Goal: Communication & Community: Participate in discussion

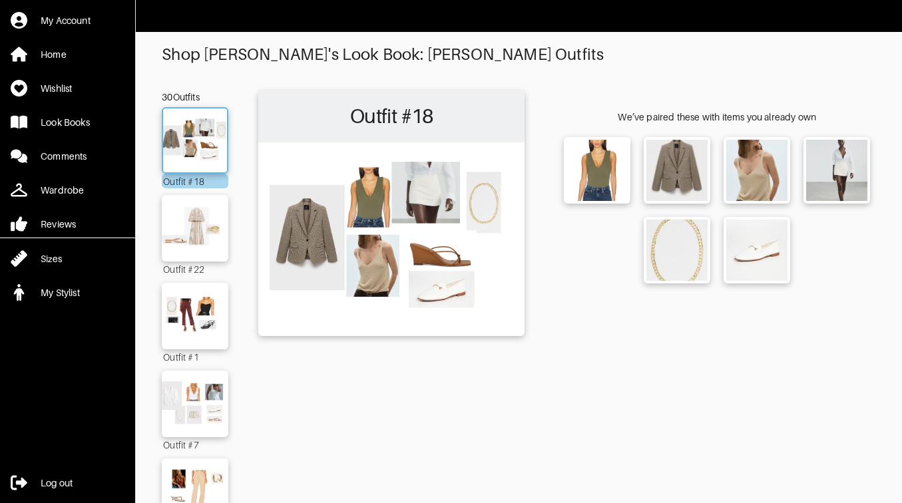
scroll to position [136, 0]
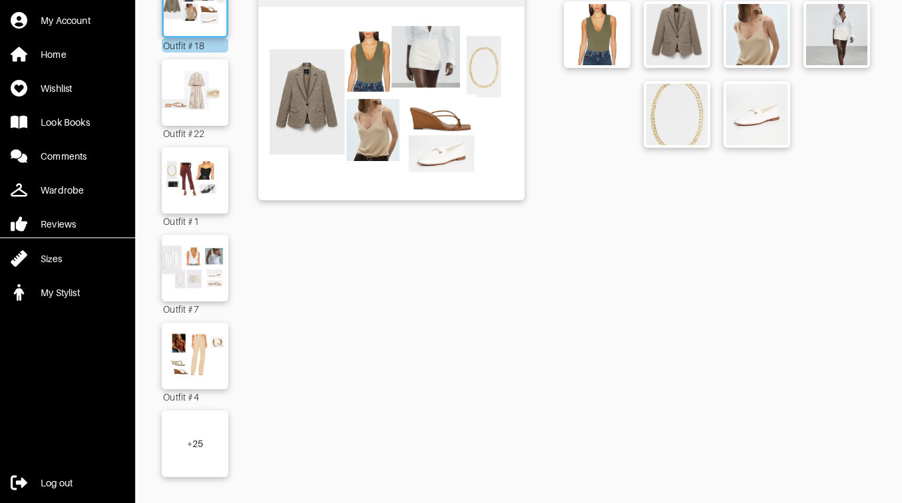
click at [206, 445] on div "+ 25" at bounding box center [195, 444] width 67 height 67
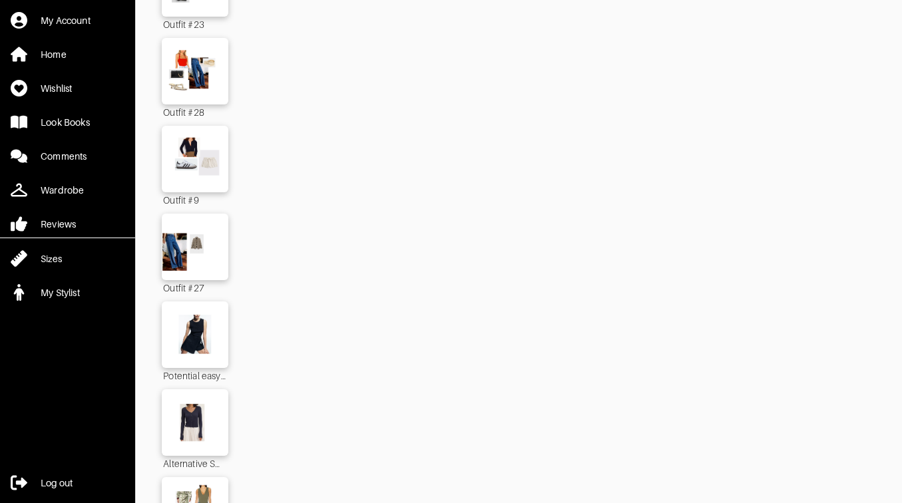
scroll to position [2263, 0]
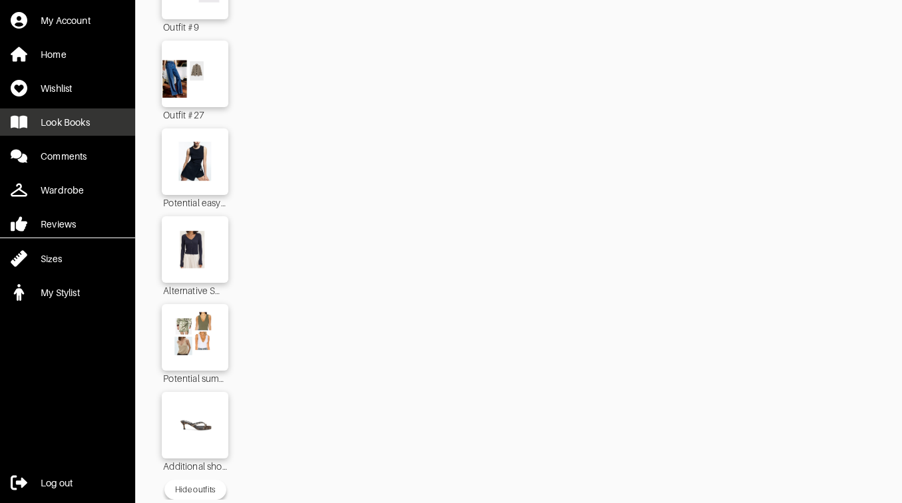
click at [95, 121] on link "Look Books" at bounding box center [67, 121] width 135 height 27
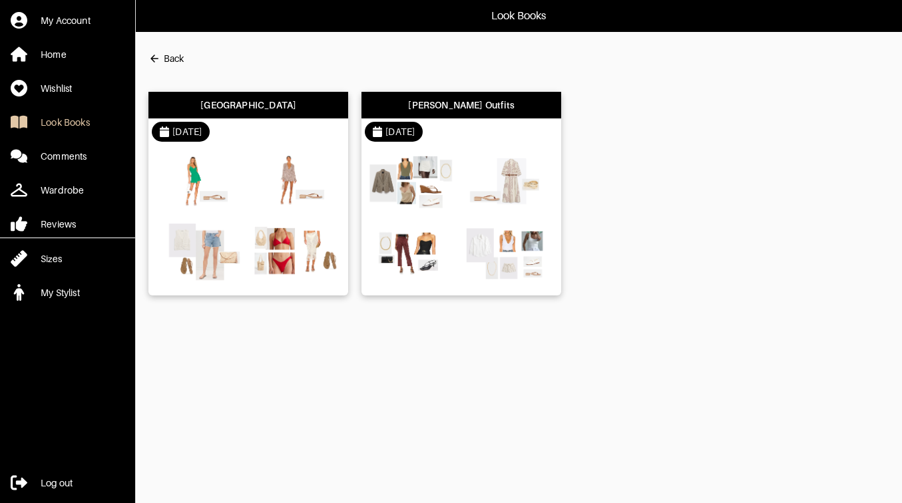
click at [239, 100] on div "[GEOGRAPHIC_DATA]" at bounding box center [248, 105] width 96 height 13
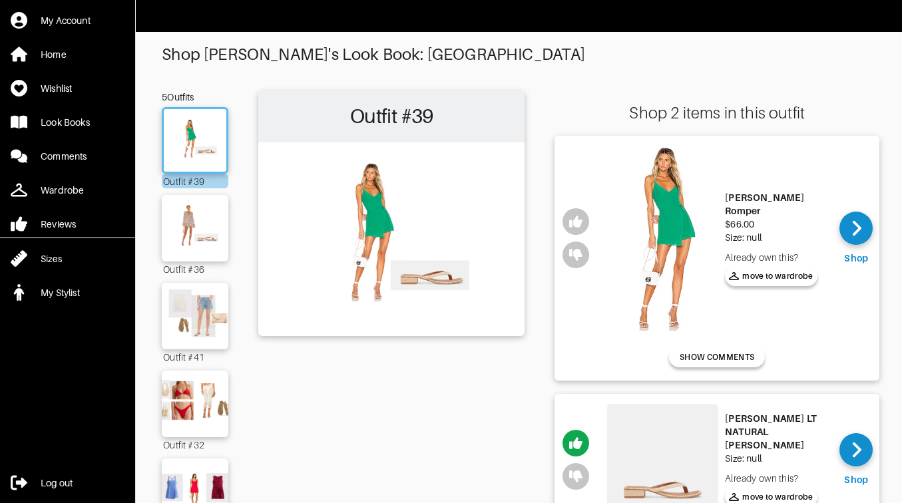
click at [670, 213] on img at bounding box center [662, 238] width 111 height 185
click at [758, 270] on span "move to wardrobe" at bounding box center [771, 276] width 85 height 12
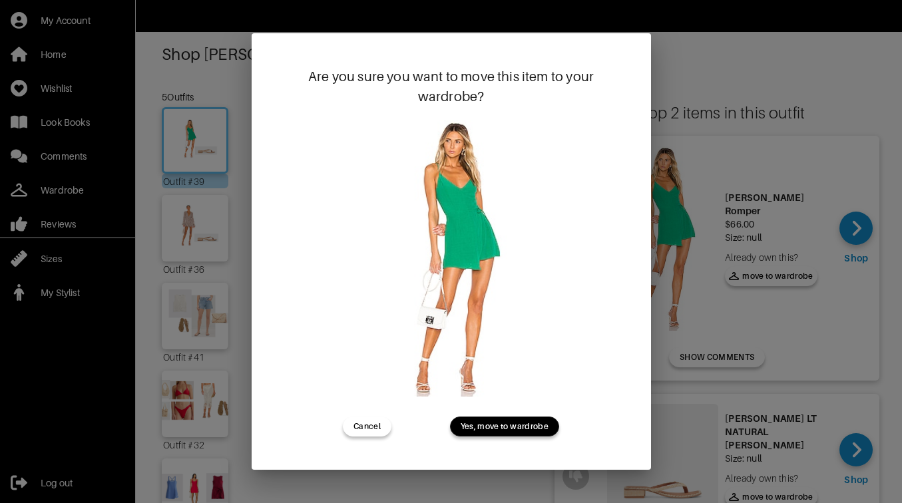
click at [528, 431] on span "Yes, move to wardrobe" at bounding box center [505, 427] width 88 height 12
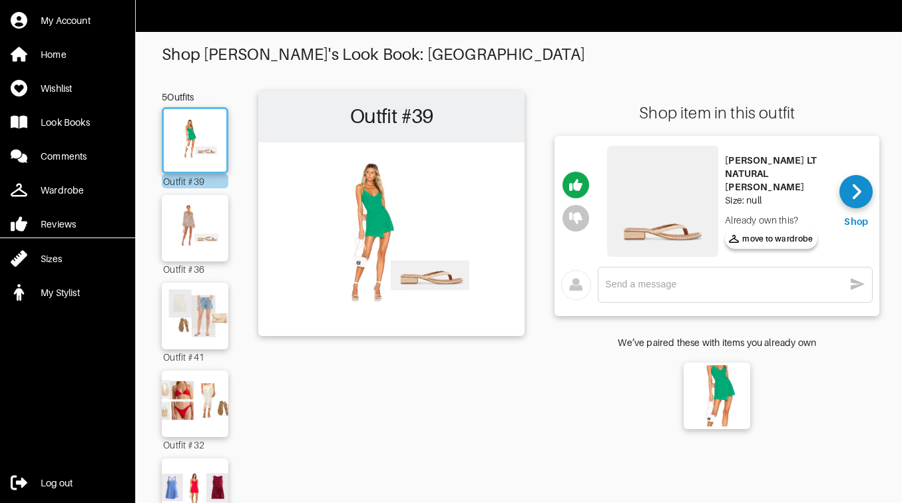
click at [662, 226] on img at bounding box center [662, 201] width 111 height 111
click at [192, 222] on img at bounding box center [195, 228] width 72 height 51
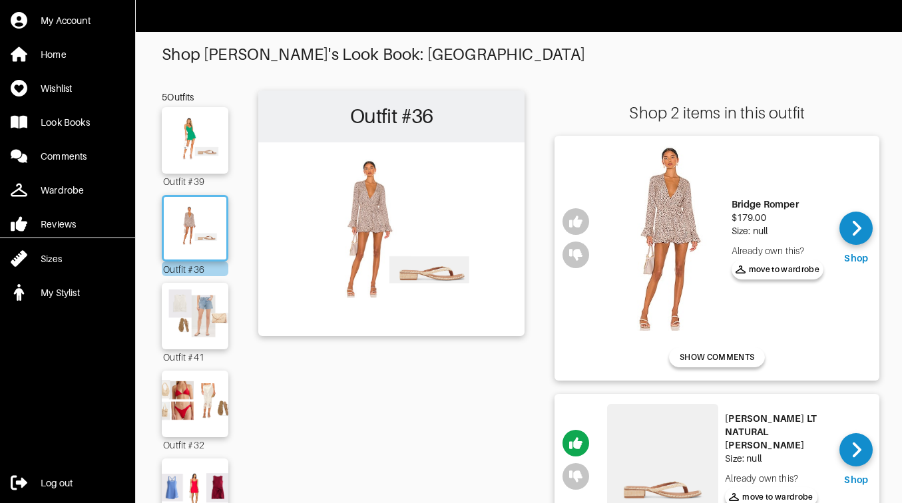
click at [670, 213] on img at bounding box center [669, 238] width 111 height 185
click at [207, 337] on img at bounding box center [195, 316] width 72 height 51
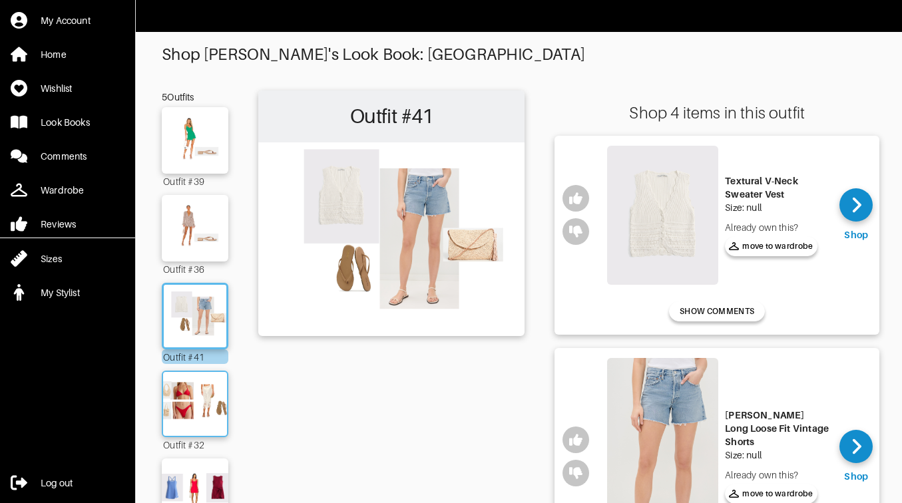
click at [194, 407] on img at bounding box center [195, 404] width 72 height 51
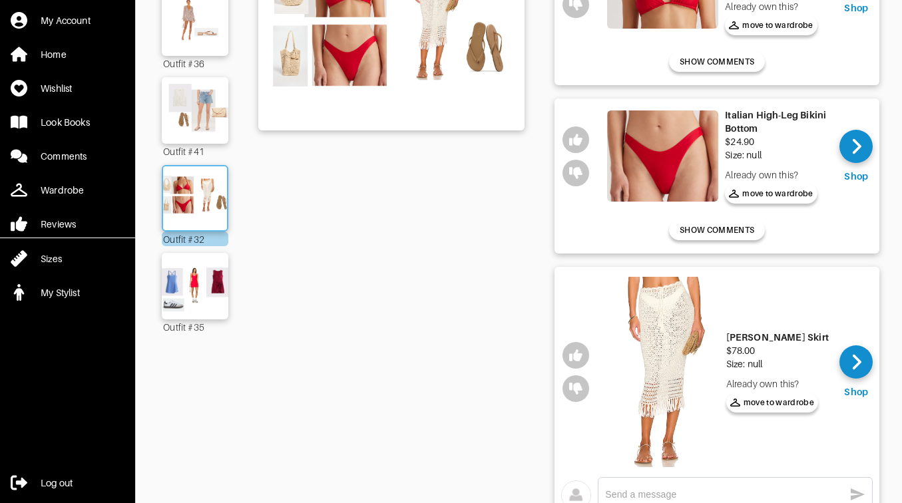
scroll to position [207, 0]
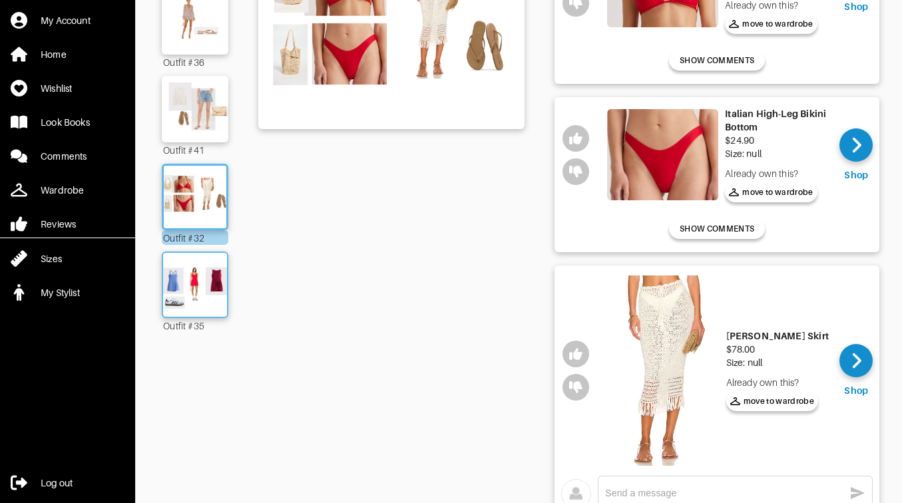
click at [212, 283] on img at bounding box center [195, 285] width 72 height 51
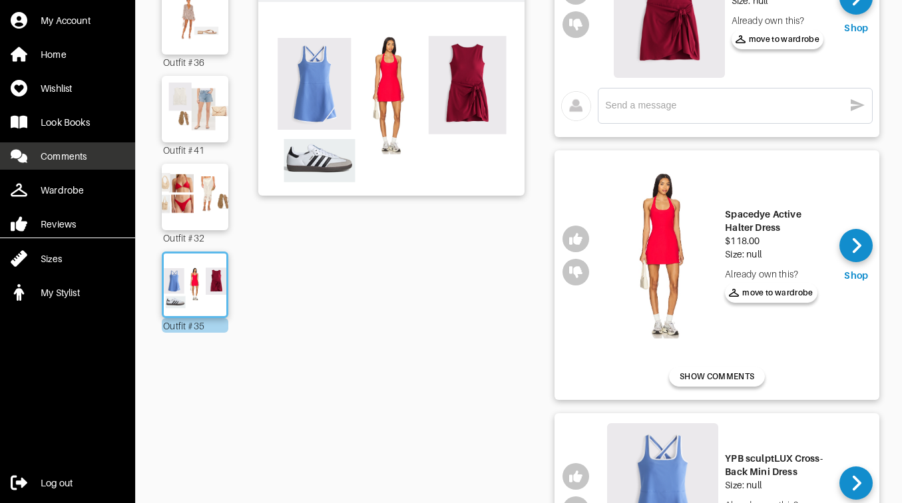
click at [72, 151] on div "Comments" at bounding box center [64, 156] width 46 height 13
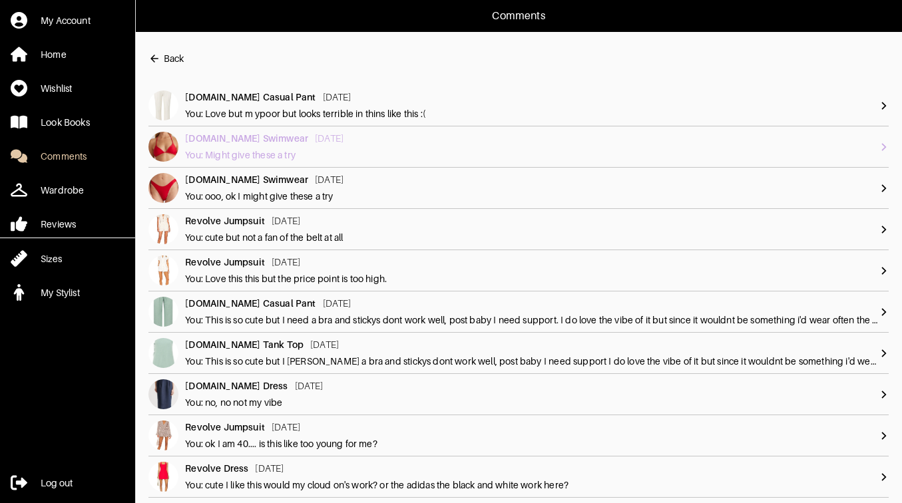
click at [306, 145] on div "[DOMAIN_NAME] Swimwear [DATE] You: Might give these a try" at bounding box center [532, 147] width 694 height 30
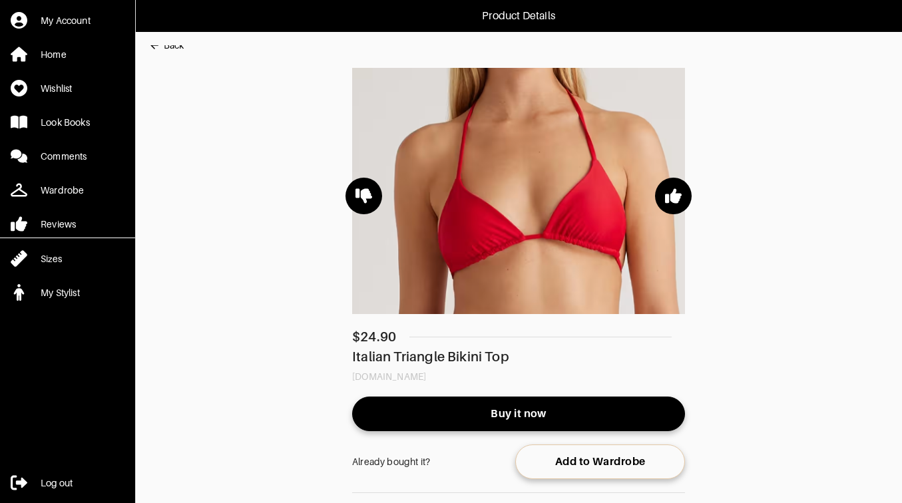
scroll to position [208, 0]
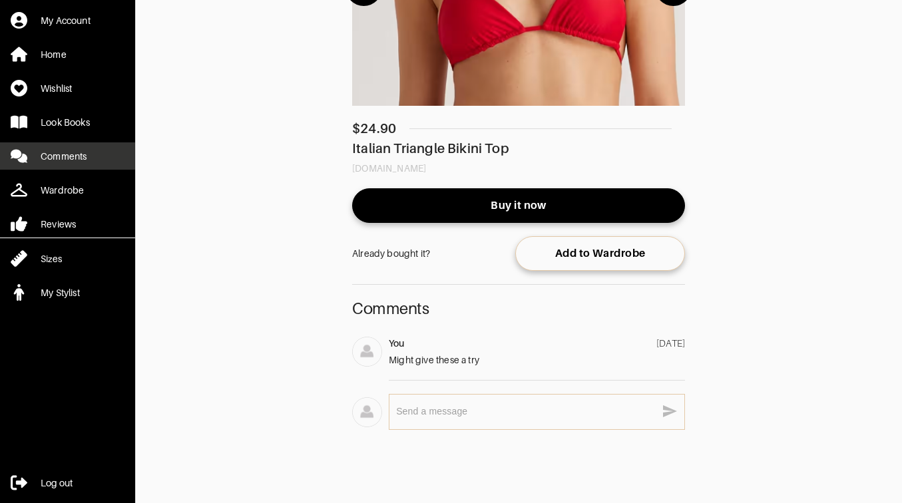
click at [37, 152] on link "Comments" at bounding box center [67, 155] width 135 height 27
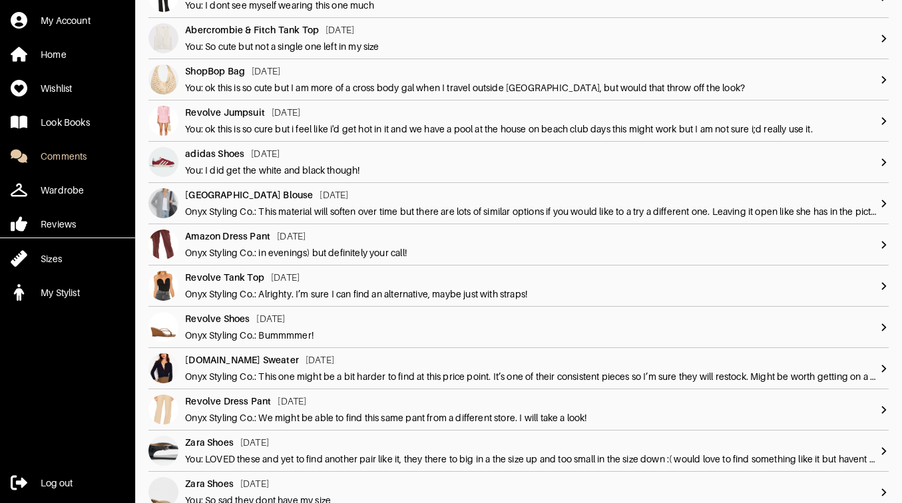
scroll to position [665, 0]
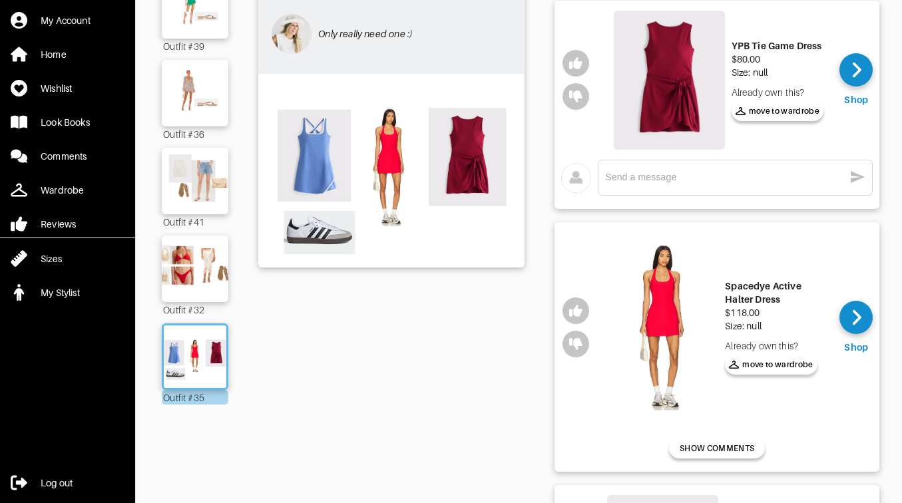
scroll to position [140, 0]
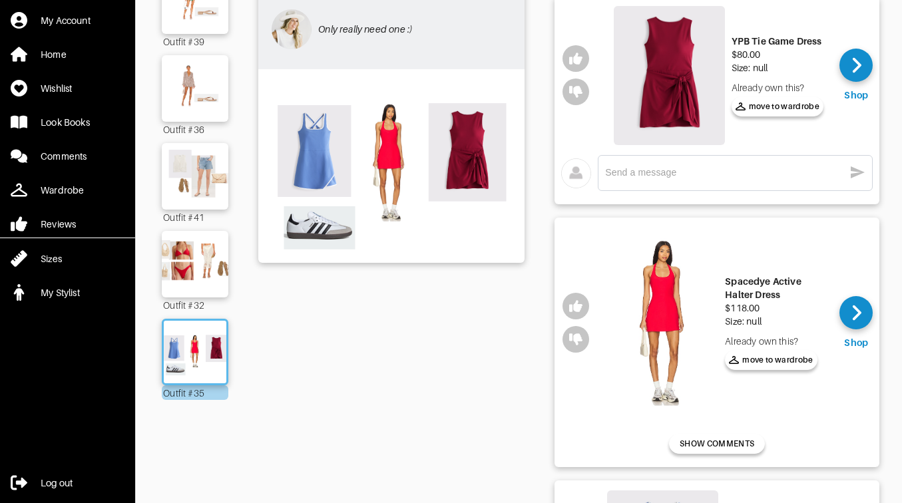
click at [324, 161] on img at bounding box center [391, 165] width 253 height 178
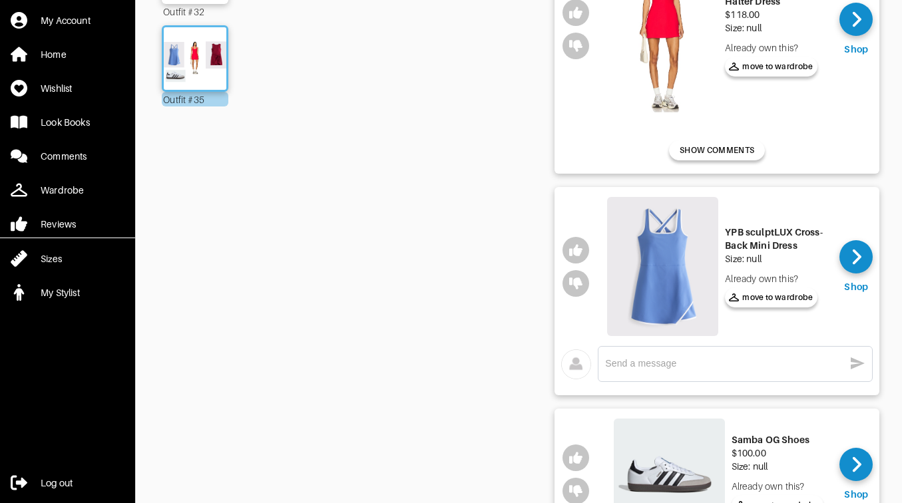
scroll to position [449, 0]
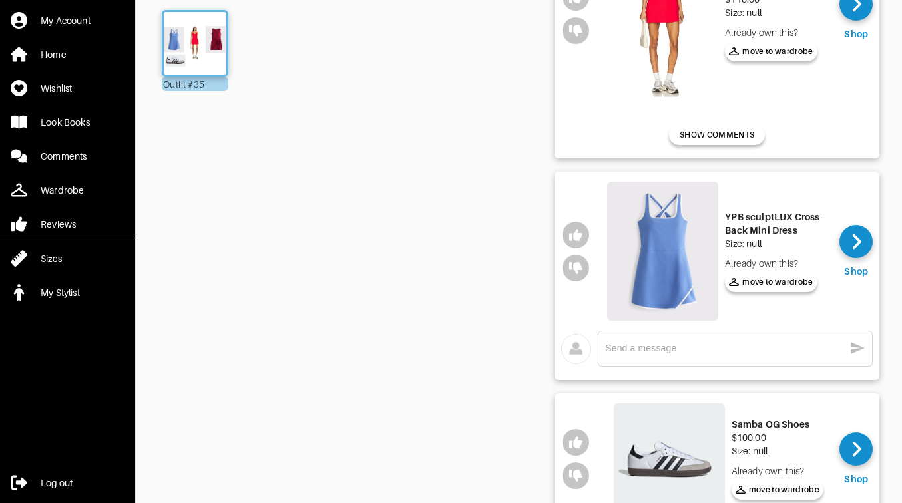
click at [672, 264] on img at bounding box center [662, 251] width 111 height 139
click at [649, 347] on textarea at bounding box center [724, 348] width 239 height 13
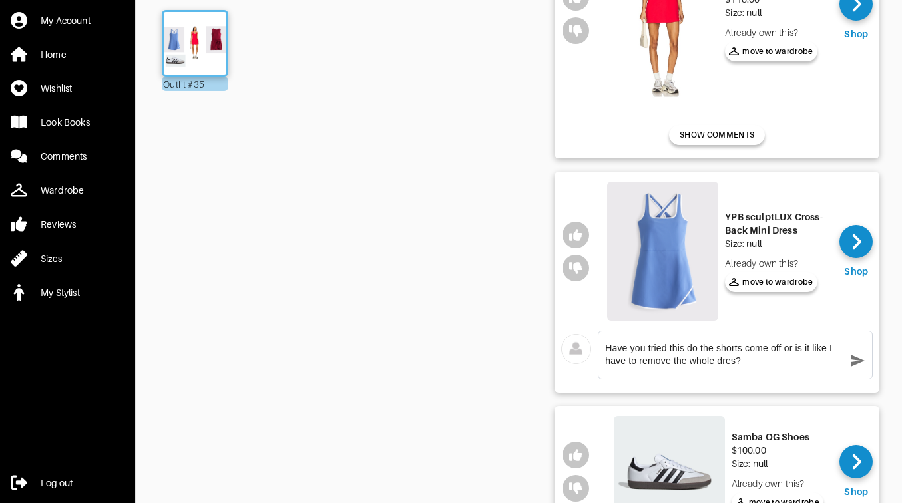
type textarea "Have you tried this do the shorts come off or is it like I have to remove the w…"
click at [852, 361] on icon "button" at bounding box center [857, 361] width 16 height 16
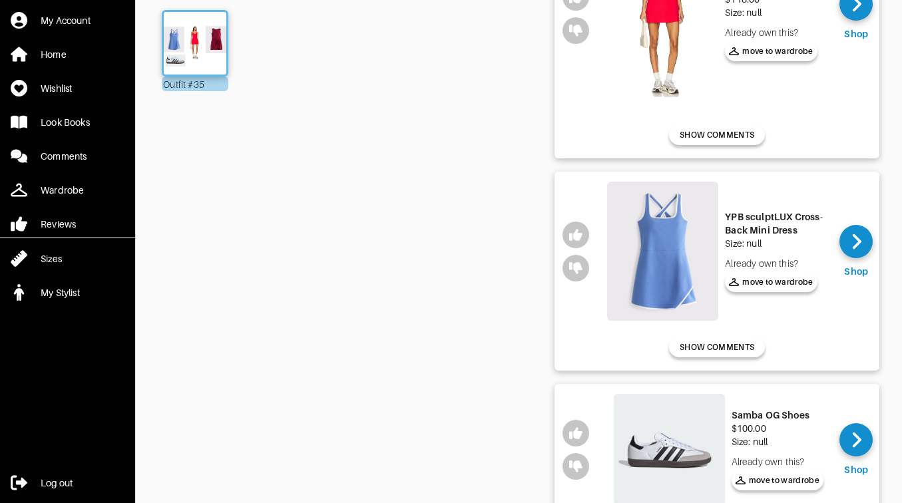
click at [676, 56] on img at bounding box center [662, 14] width 111 height 190
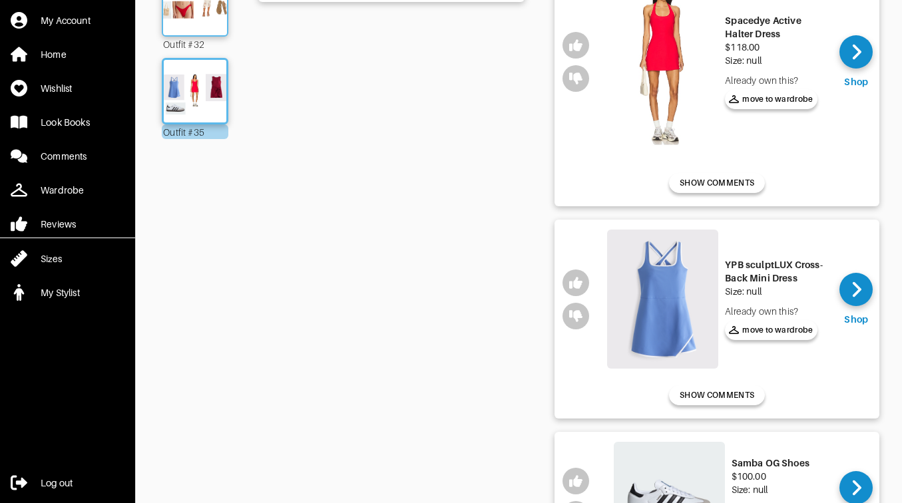
scroll to position [0, 0]
